Goal: Task Accomplishment & Management: Complete application form

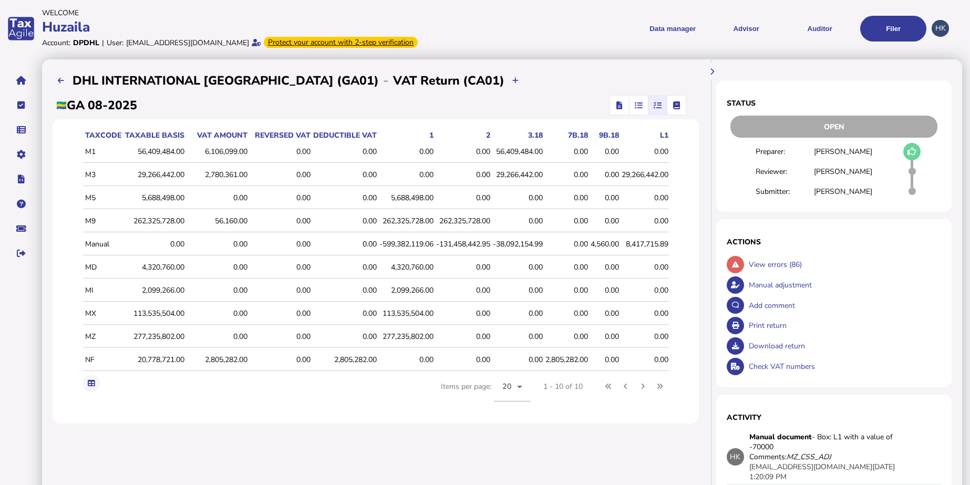
click at [746, 284] on div "Manual adjustment" at bounding box center [843, 285] width 195 height 20
select select "**********"
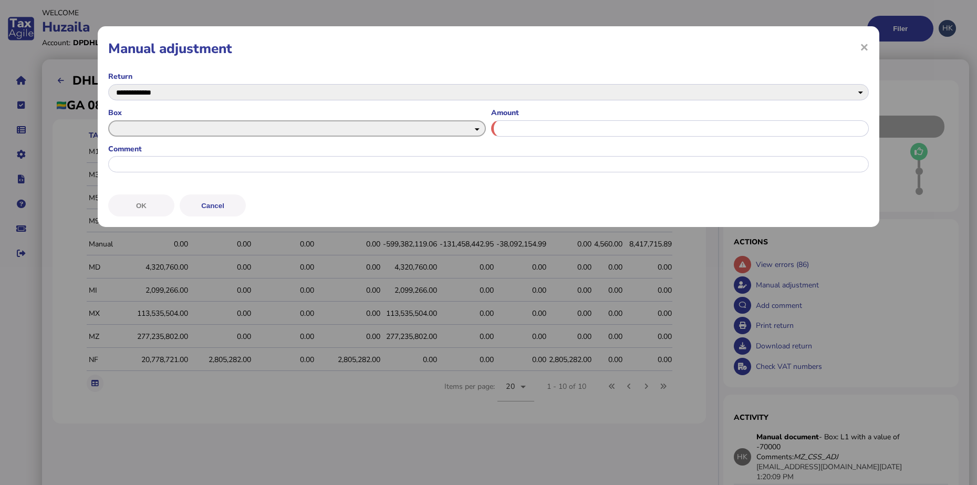
click at [471, 130] on select "* *** *** ** ***** ***** **** * **** **** *** ***** ***** **** ***** ***** ****…" at bounding box center [297, 128] width 378 height 16
select select "*****"
click at [108, 120] on select "* *** *** ** ***** ***** **** * **** **** *** ***** ***** **** ***** ***** ****…" at bounding box center [297, 128] width 378 height 16
click at [543, 132] on input "input" at bounding box center [680, 128] width 378 height 16
click at [643, 136] on input "input" at bounding box center [680, 128] width 378 height 16
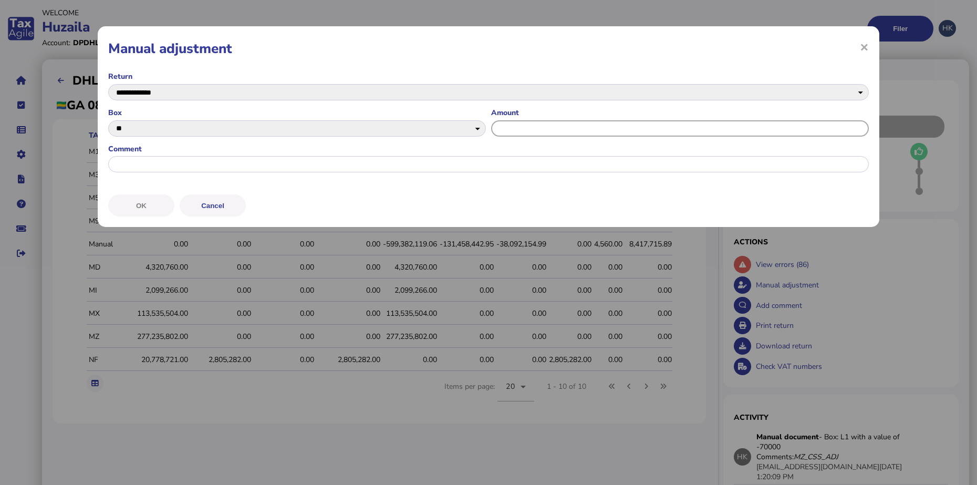
paste input "**********"
click at [507, 127] on input "input" at bounding box center [680, 128] width 378 height 16
type input "**********"
click at [544, 162] on input "input" at bounding box center [488, 164] width 761 height 16
click at [500, 124] on input "input" at bounding box center [680, 128] width 378 height 16
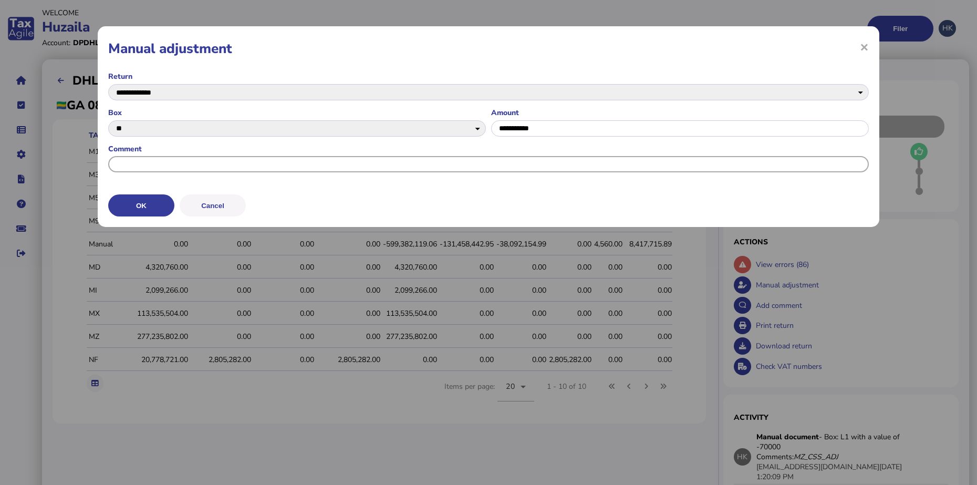
click at [526, 169] on input "input" at bounding box center [488, 164] width 761 height 16
type input "**********"
click at [584, 137] on div at bounding box center [680, 129] width 378 height 21
click at [597, 126] on input "input" at bounding box center [680, 128] width 378 height 16
click at [159, 203] on button "OK" at bounding box center [141, 205] width 66 height 22
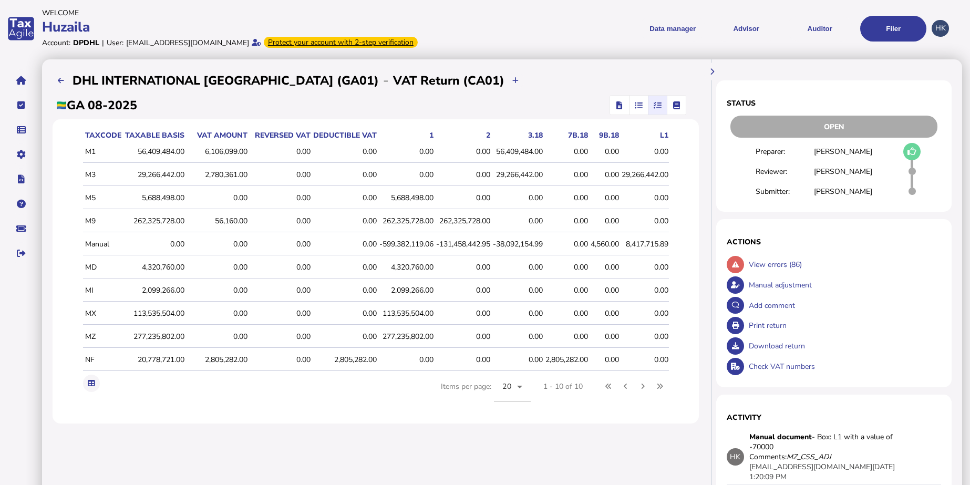
click at [630, 104] on span "button" at bounding box center [638, 105] width 17 height 19
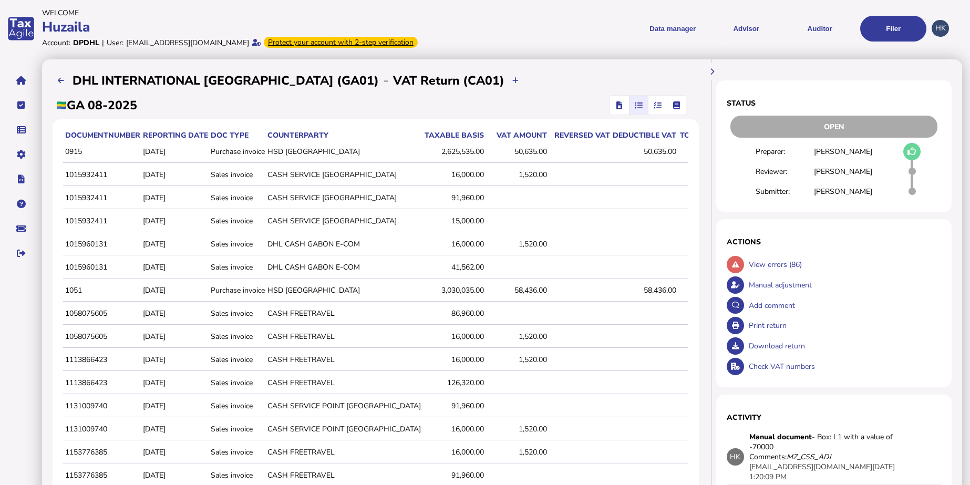
click at [610, 106] on button "button" at bounding box center [619, 105] width 19 height 19
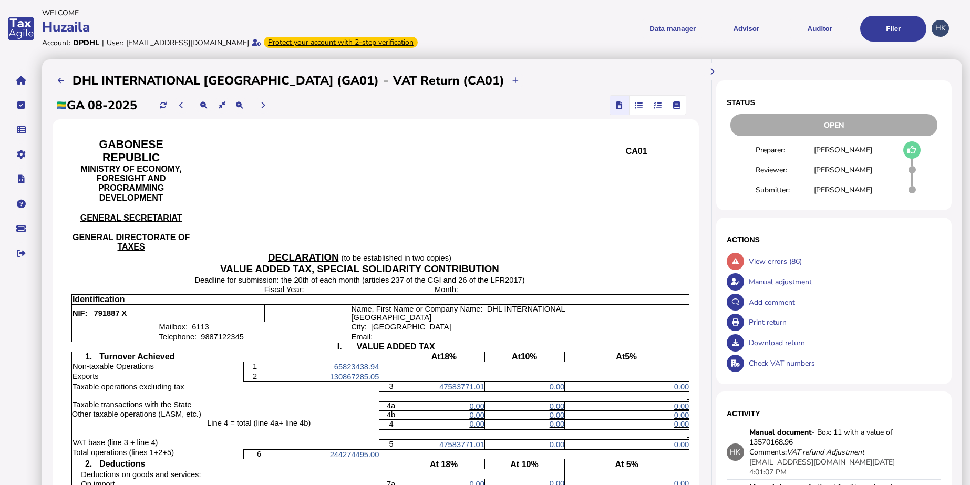
click at [649, 108] on span "button" at bounding box center [657, 105] width 17 height 19
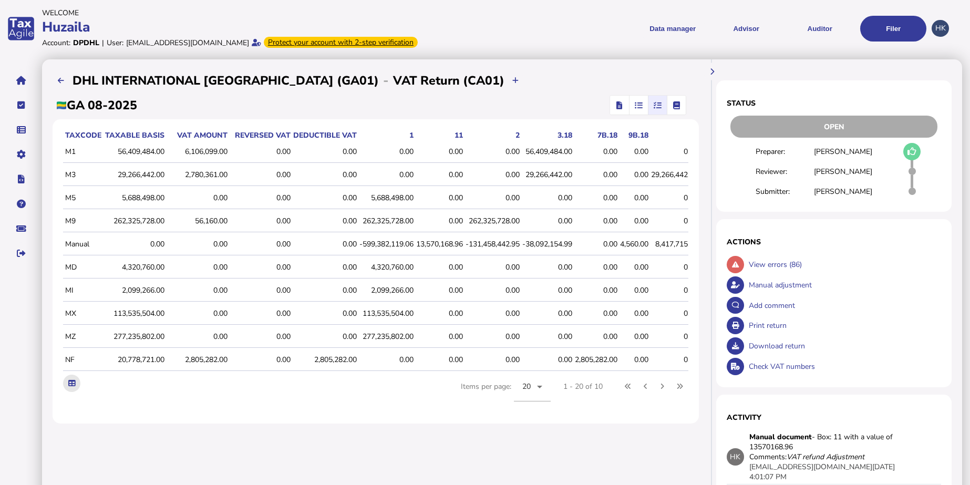
click at [72, 392] on button at bounding box center [71, 383] width 17 height 17
drag, startPoint x: 499, startPoint y: 455, endPoint x: 352, endPoint y: 302, distance: 212.6
click at [499, 455] on div "**********" at bounding box center [375, 360] width 667 height 602
click at [552, 37] on menu "Data manager VAT Transaction list Upload list Advisor VAT Advisor for VAT Check…" at bounding box center [707, 29] width 440 height 26
click at [549, 35] on menu "Data manager VAT Transaction list Upload list Advisor VAT Advisor for VAT Check…" at bounding box center [707, 29] width 440 height 26
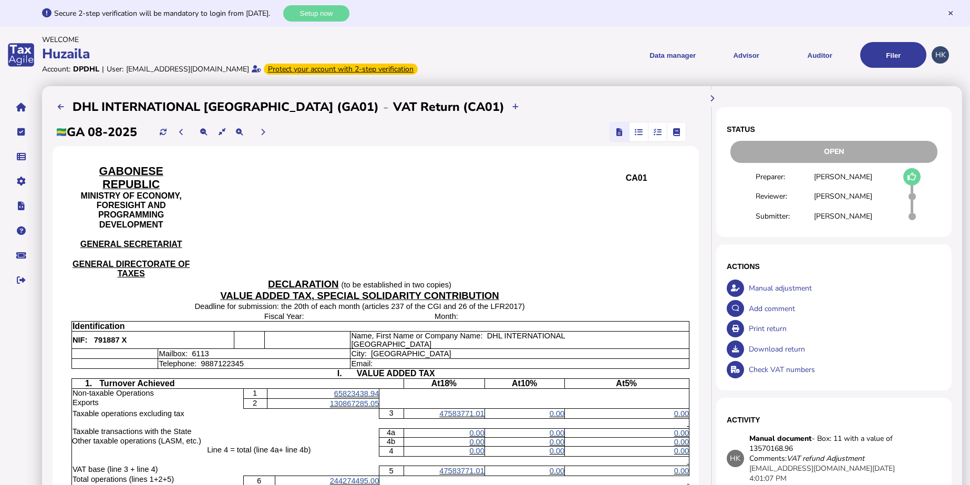
click at [847, 154] on div "Open" at bounding box center [833, 152] width 207 height 22
click at [831, 155] on div "Open" at bounding box center [833, 152] width 207 height 22
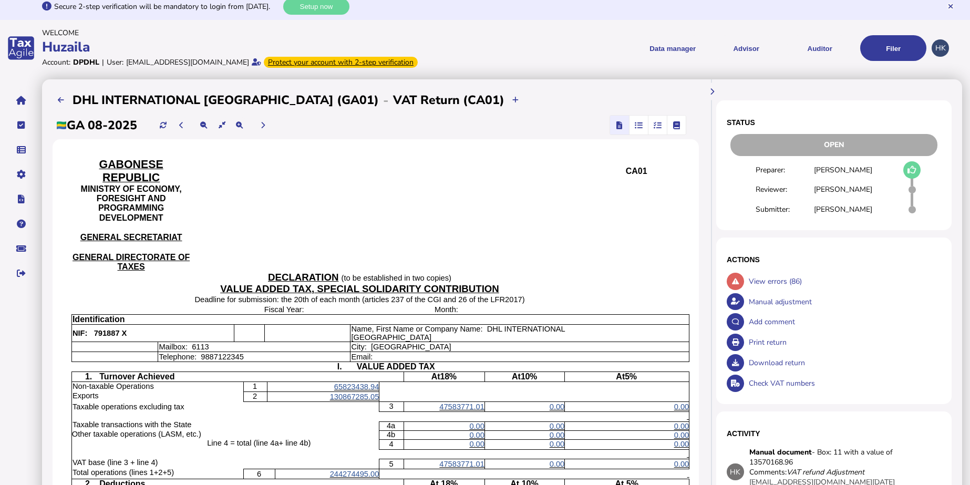
scroll to position [6, 0]
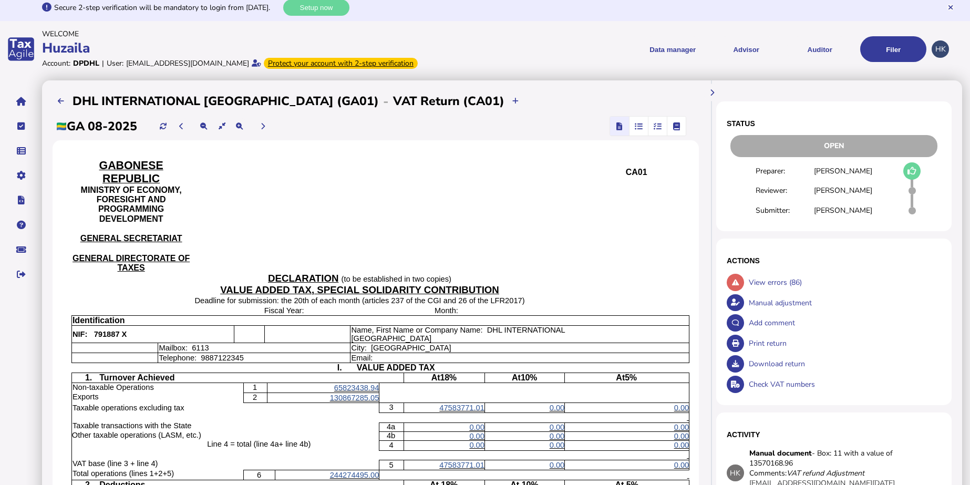
click at [732, 126] on h1 "Status" at bounding box center [834, 123] width 214 height 8
drag, startPoint x: 732, startPoint y: 126, endPoint x: 778, endPoint y: 142, distance: 49.5
click at [778, 142] on div "Open" at bounding box center [833, 146] width 207 height 22
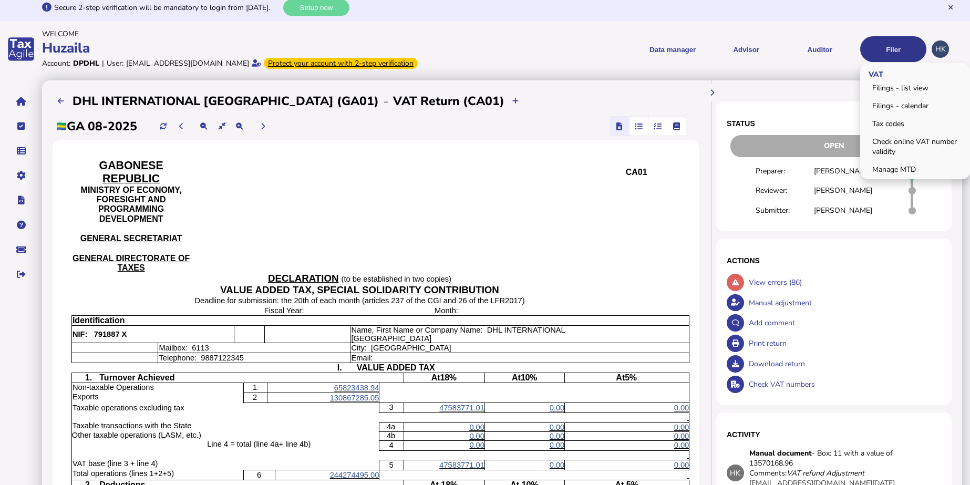
click at [885, 46] on button "Filer" at bounding box center [893, 49] width 66 height 26
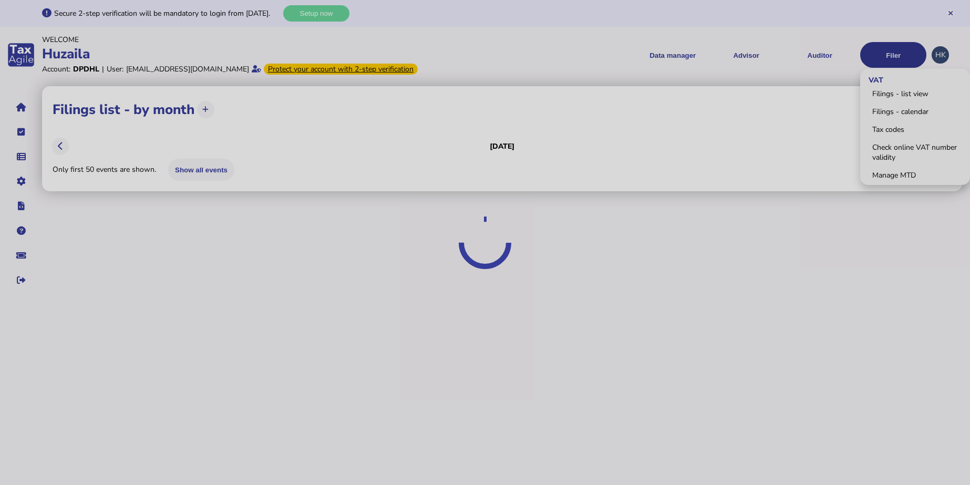
scroll to position [0, 0]
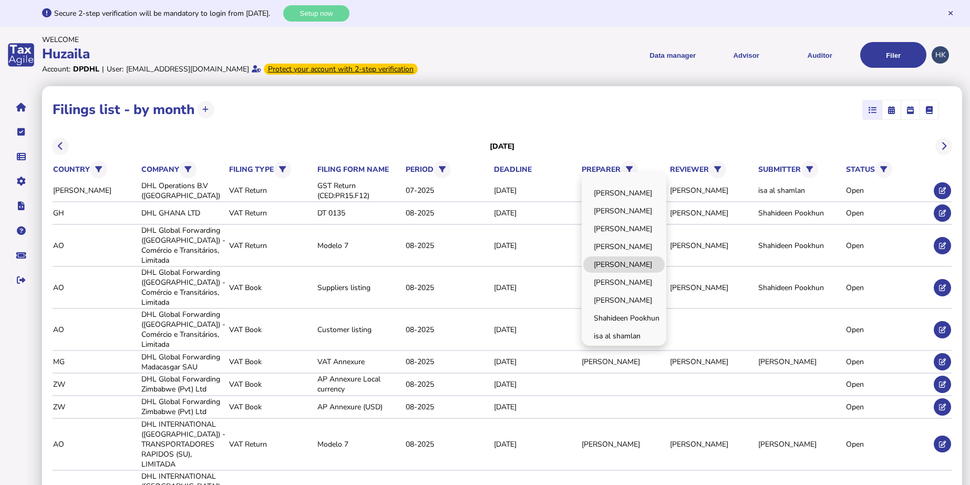
click at [633, 262] on link "[PERSON_NAME]" at bounding box center [623, 264] width 81 height 16
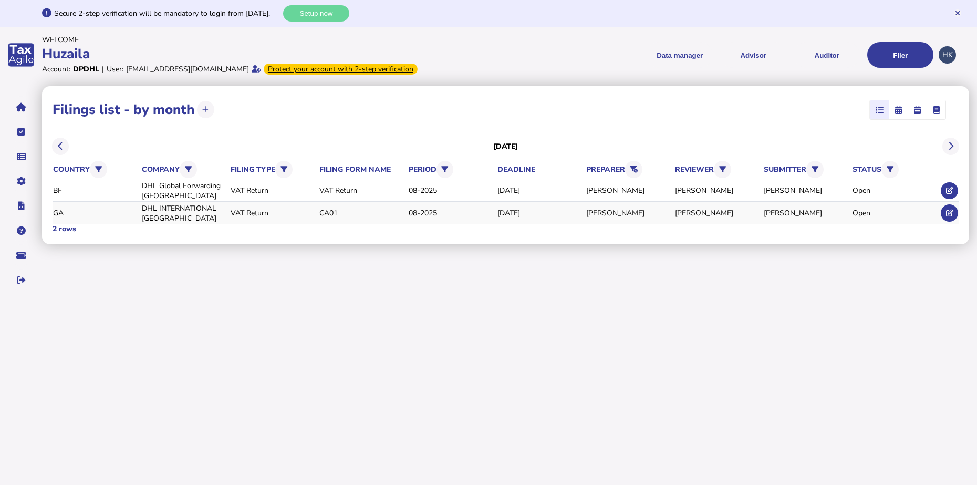
click at [866, 217] on div "Open" at bounding box center [895, 213] width 85 height 10
click at [948, 216] on icon at bounding box center [949, 213] width 7 height 7
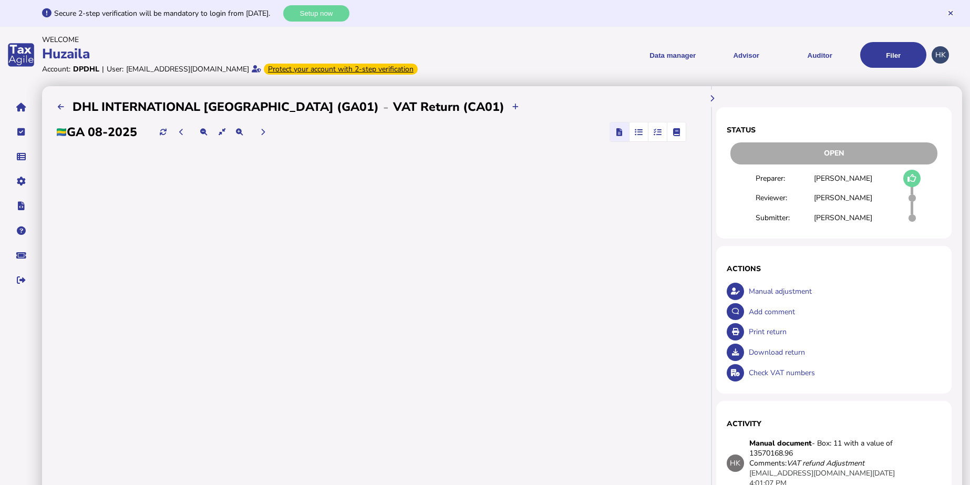
click at [913, 179] on icon at bounding box center [912, 178] width 9 height 1
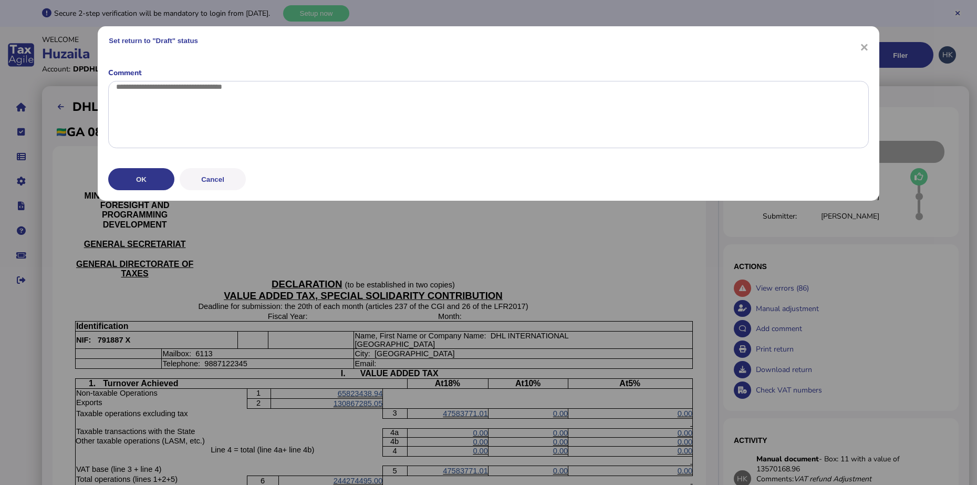
click at [159, 190] on button "OK" at bounding box center [141, 179] width 66 height 22
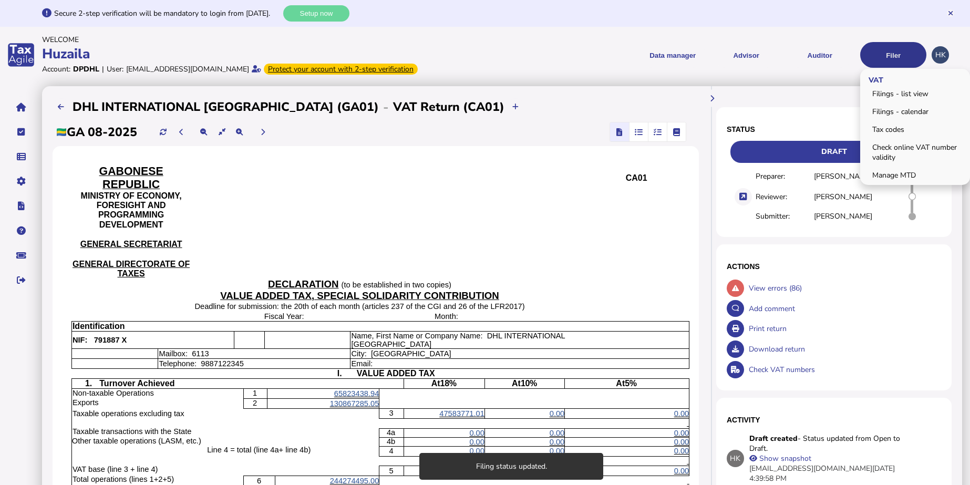
click at [887, 50] on button "Filer" at bounding box center [893, 55] width 66 height 26
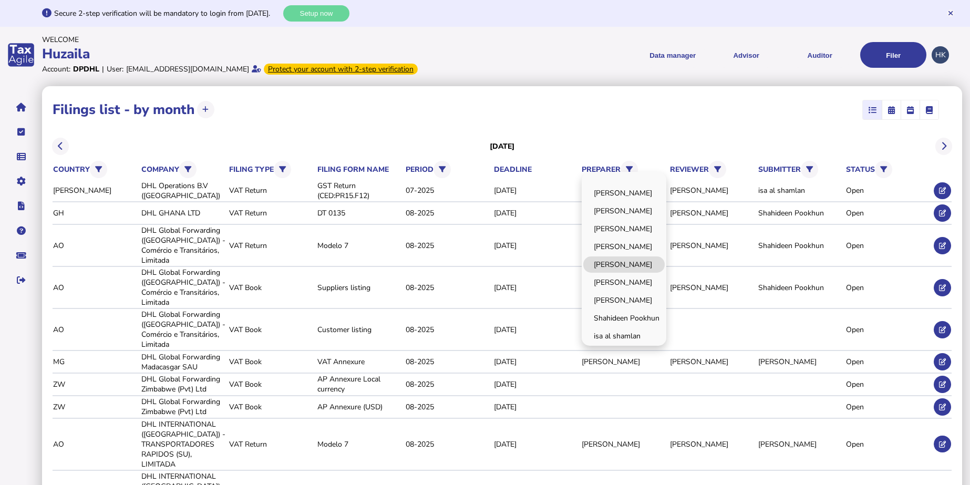
click at [644, 263] on link "[PERSON_NAME]" at bounding box center [623, 264] width 81 height 16
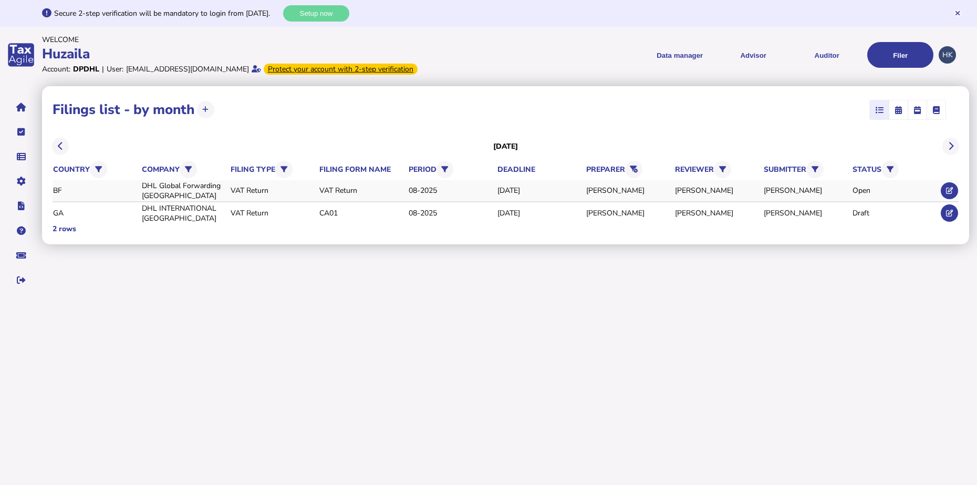
click at [817, 194] on div "[PERSON_NAME]" at bounding box center [806, 191] width 85 height 10
click at [956, 184] on button at bounding box center [949, 190] width 17 height 17
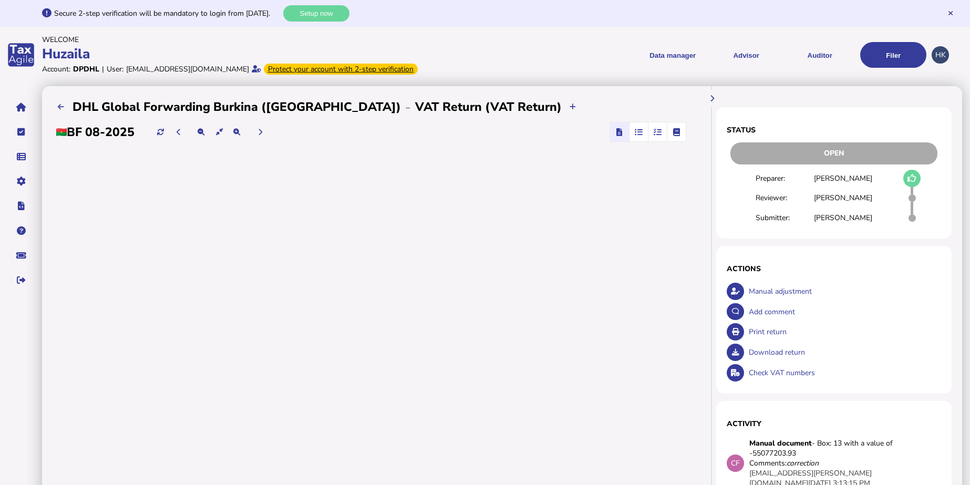
click at [917, 175] on button at bounding box center [911, 178] width 17 height 17
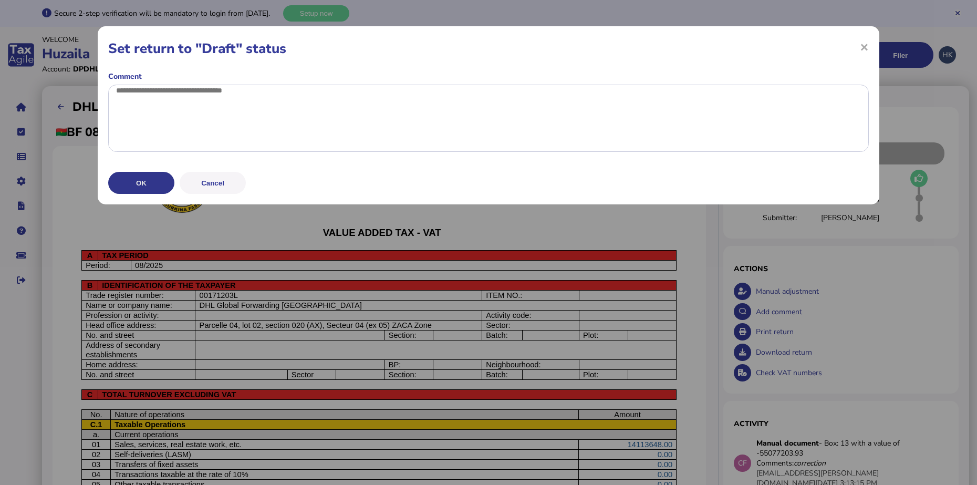
click at [139, 194] on button "OK" at bounding box center [141, 183] width 66 height 22
